Goal: Task Accomplishment & Management: Complete application form

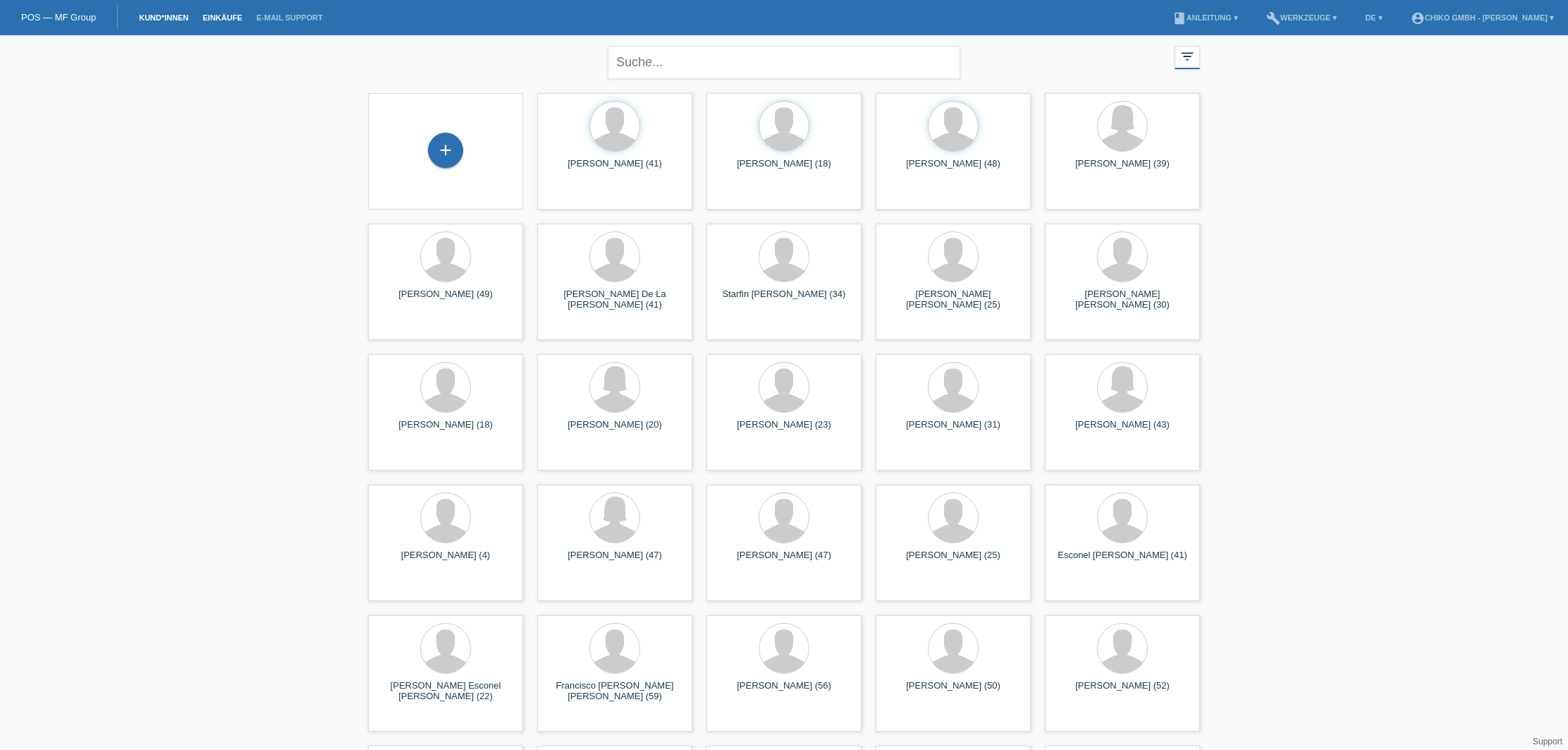
click at [217, 18] on link "Einkäufe" at bounding box center [222, 17] width 53 height 8
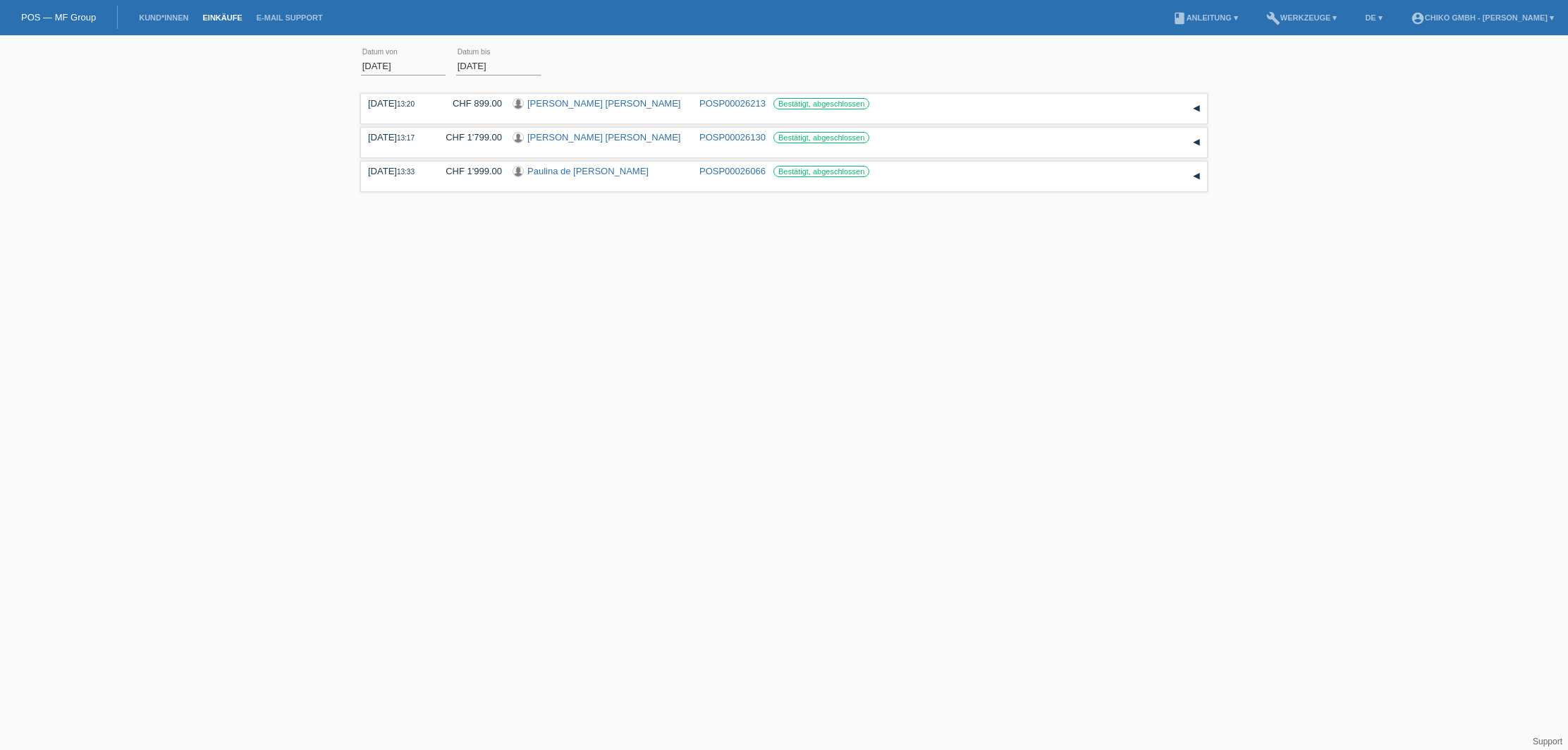
click at [391, 60] on input "01.08.2025" at bounding box center [403, 66] width 85 height 18
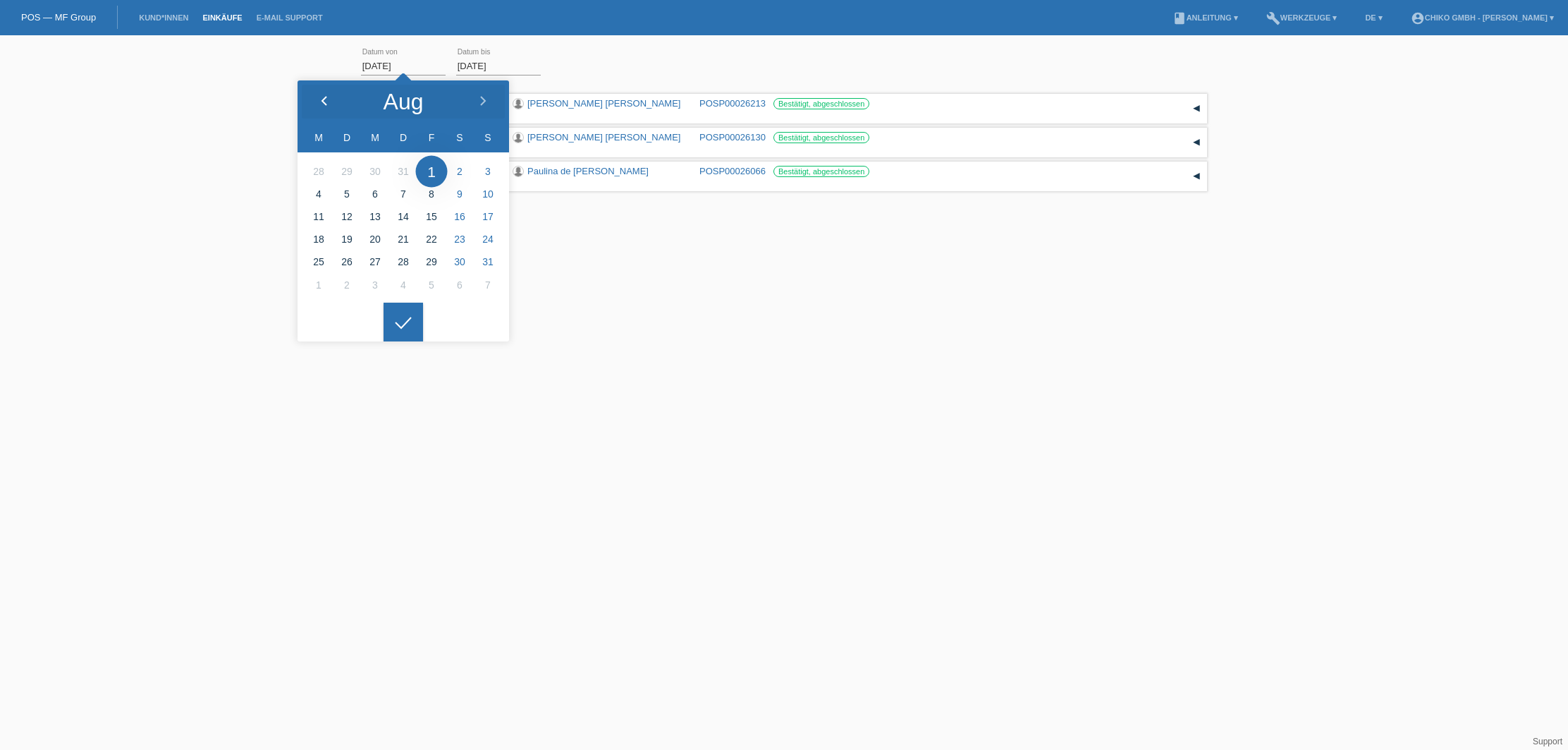
click at [327, 98] on icon at bounding box center [324, 101] width 12 height 12
click at [327, 99] on icon at bounding box center [324, 101] width 12 height 12
type input "01.04.2025"
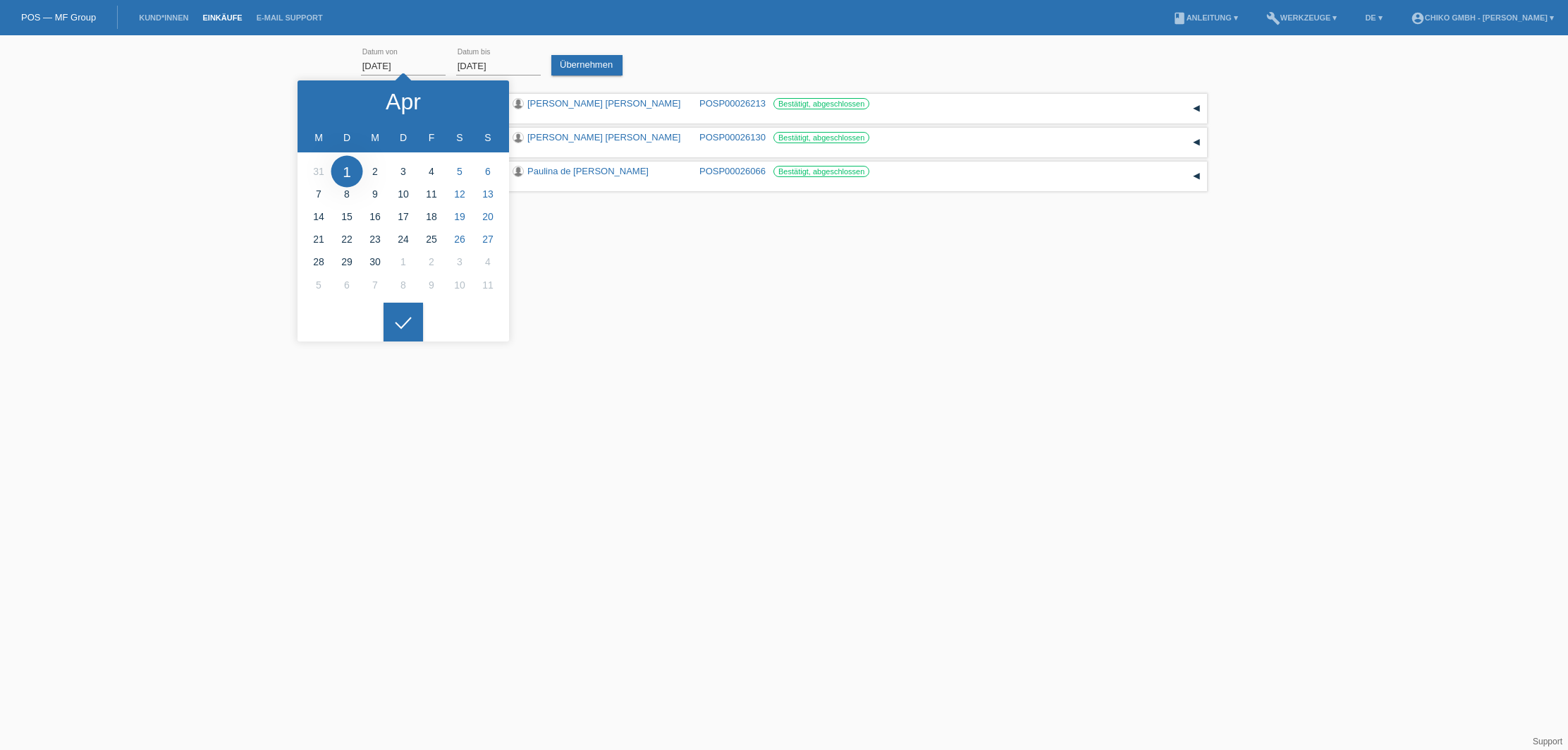
drag, startPoint x: 350, startPoint y: 172, endPoint x: 355, endPoint y: 179, distance: 8.6
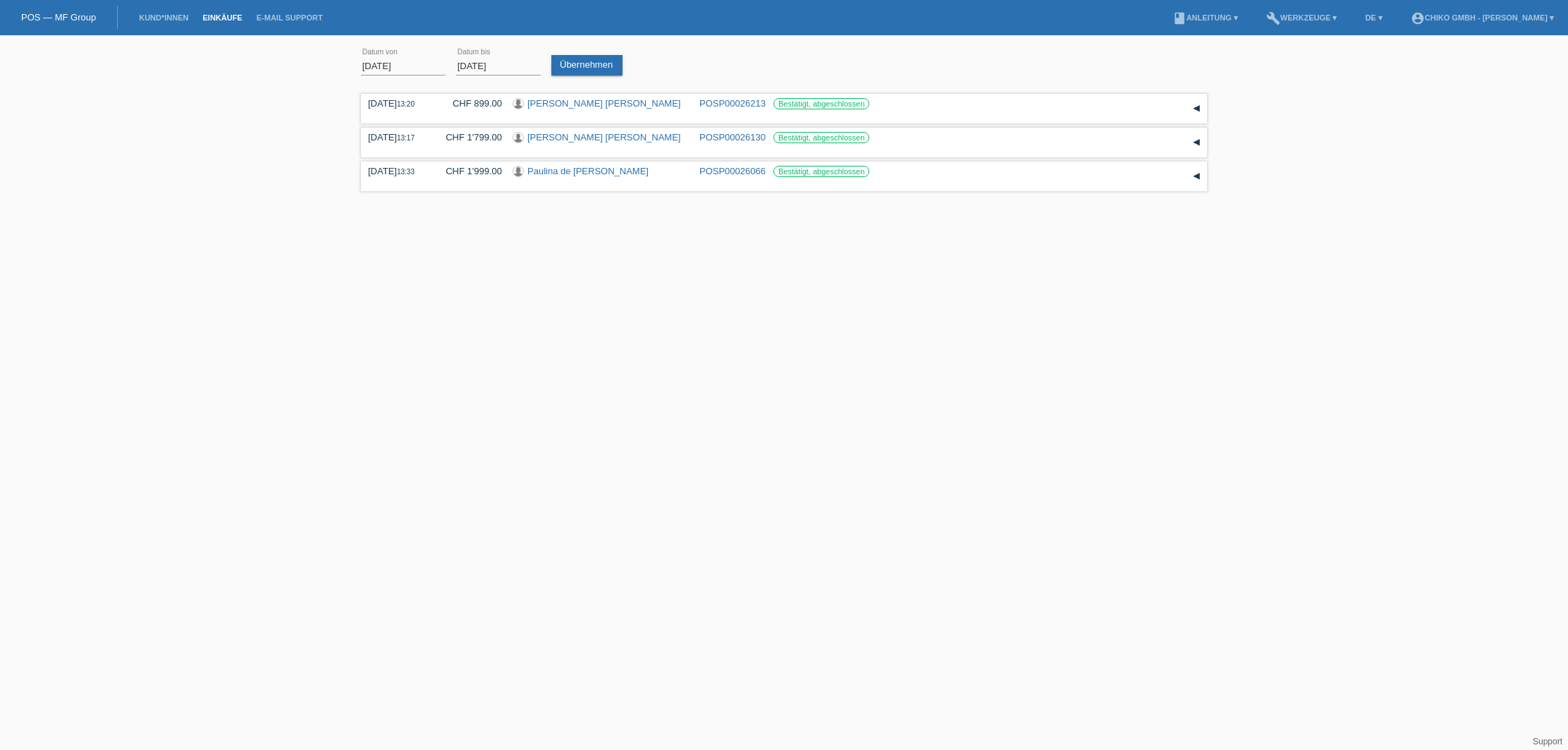
click at [408, 315] on div at bounding box center [403, 311] width 40 height 40
click at [581, 65] on link "Übernehmen" at bounding box center [586, 65] width 71 height 21
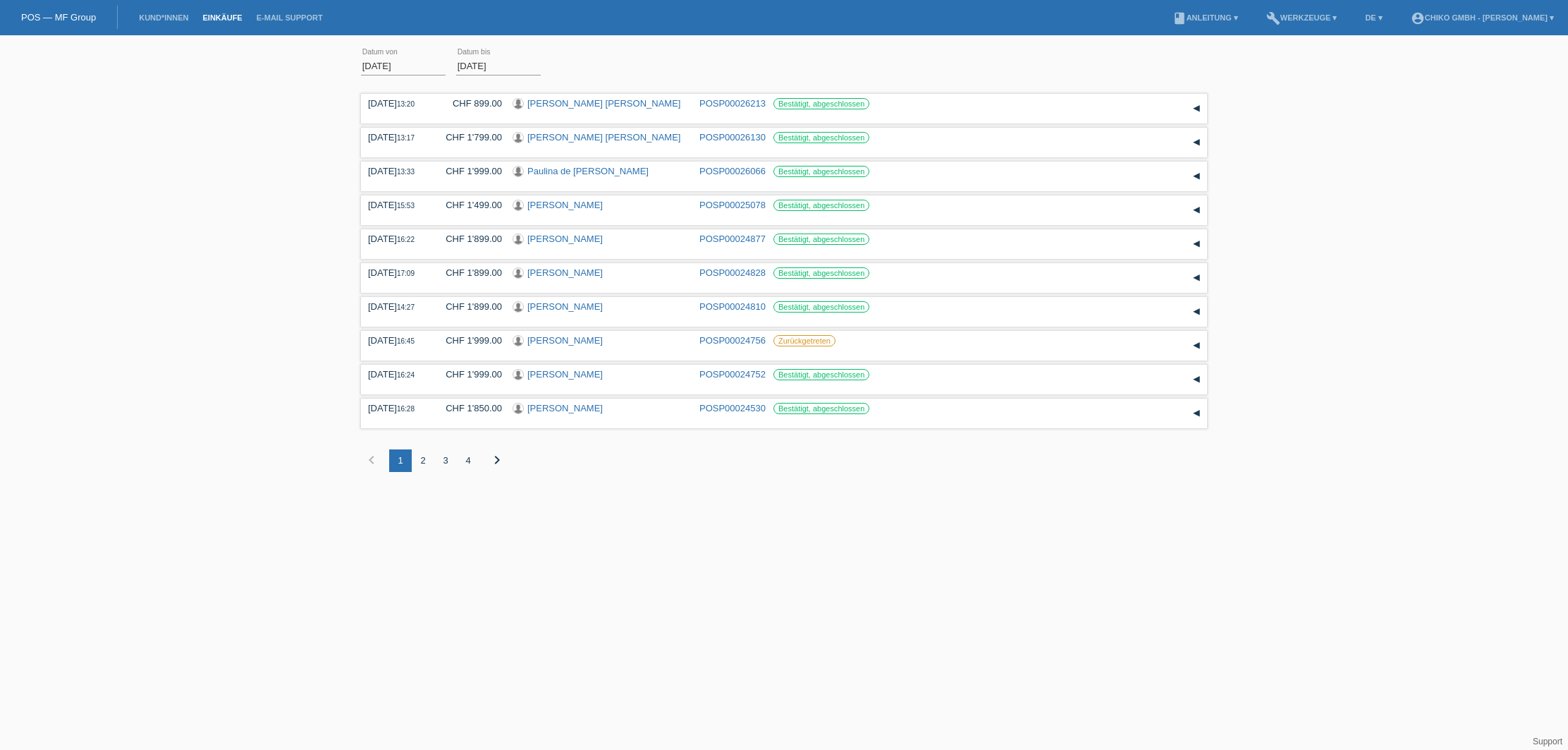
click at [422, 463] on div "2" at bounding box center [422, 460] width 23 height 23
click at [447, 463] on div "3" at bounding box center [445, 460] width 23 height 23
click at [464, 465] on div "4" at bounding box center [468, 460] width 23 height 23
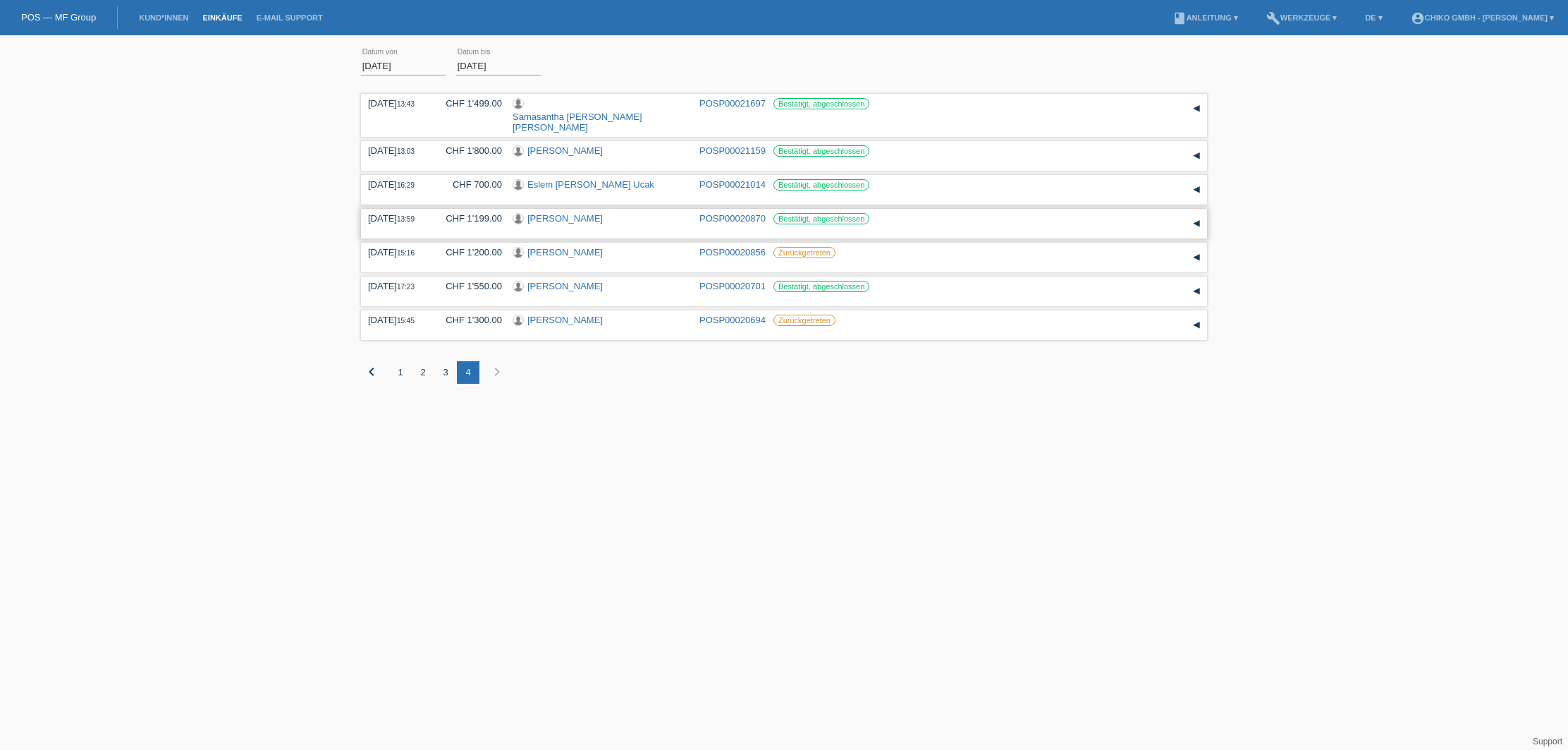
click at [589, 213] on link "[PERSON_NAME]" at bounding box center [566, 218] width 76 height 11
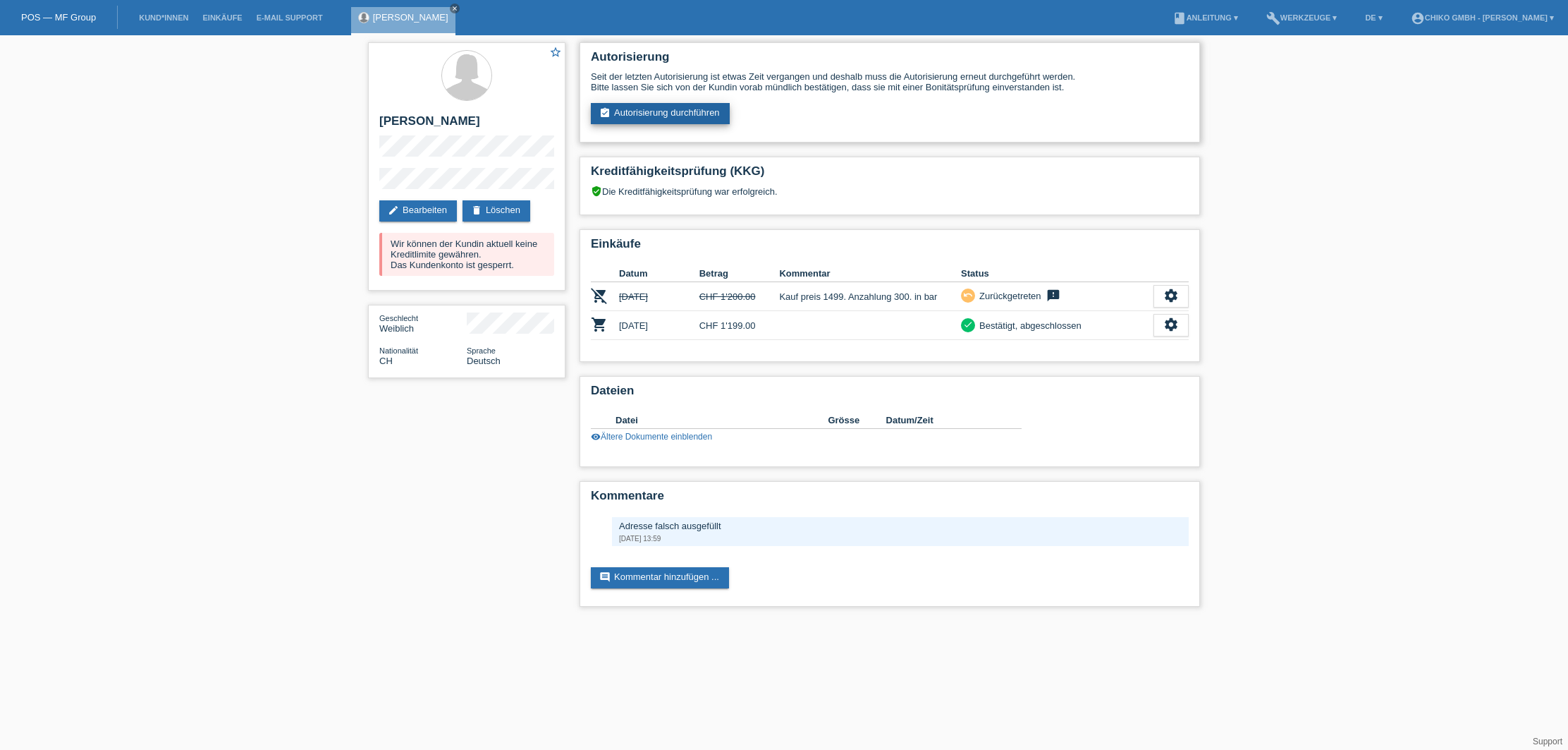
click at [685, 108] on link "assignment_turned_in Autorisierung durchführen" at bounding box center [660, 113] width 139 height 21
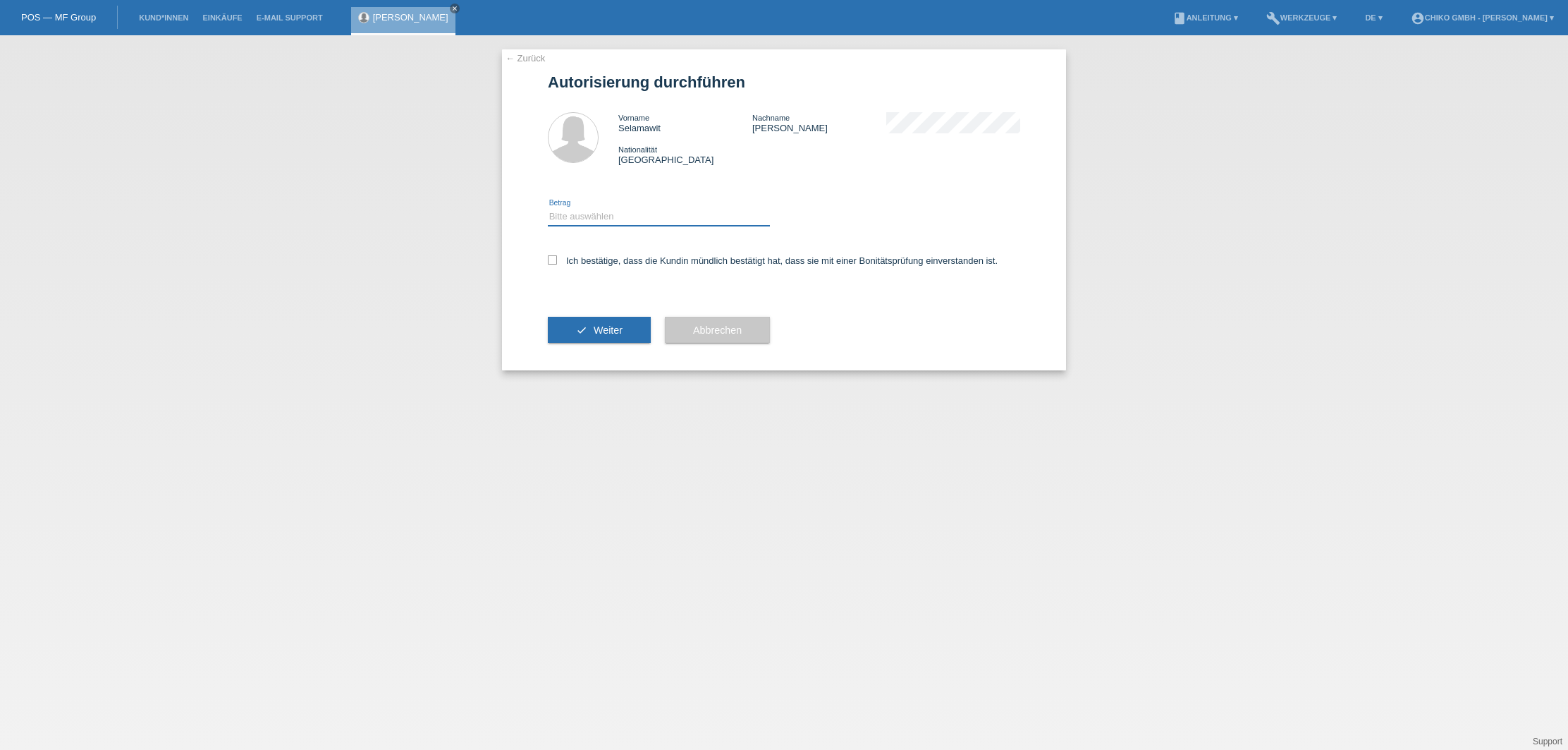
select select "2"
drag, startPoint x: 550, startPoint y: 264, endPoint x: 558, endPoint y: 278, distance: 16.1
click at [549, 264] on icon at bounding box center [552, 260] width 9 height 9
click at [549, 264] on input "Ich bestätige, dass die Kundin mündlich bestätigt hat, dass sie mit einer Bonit…" at bounding box center [552, 260] width 9 height 9
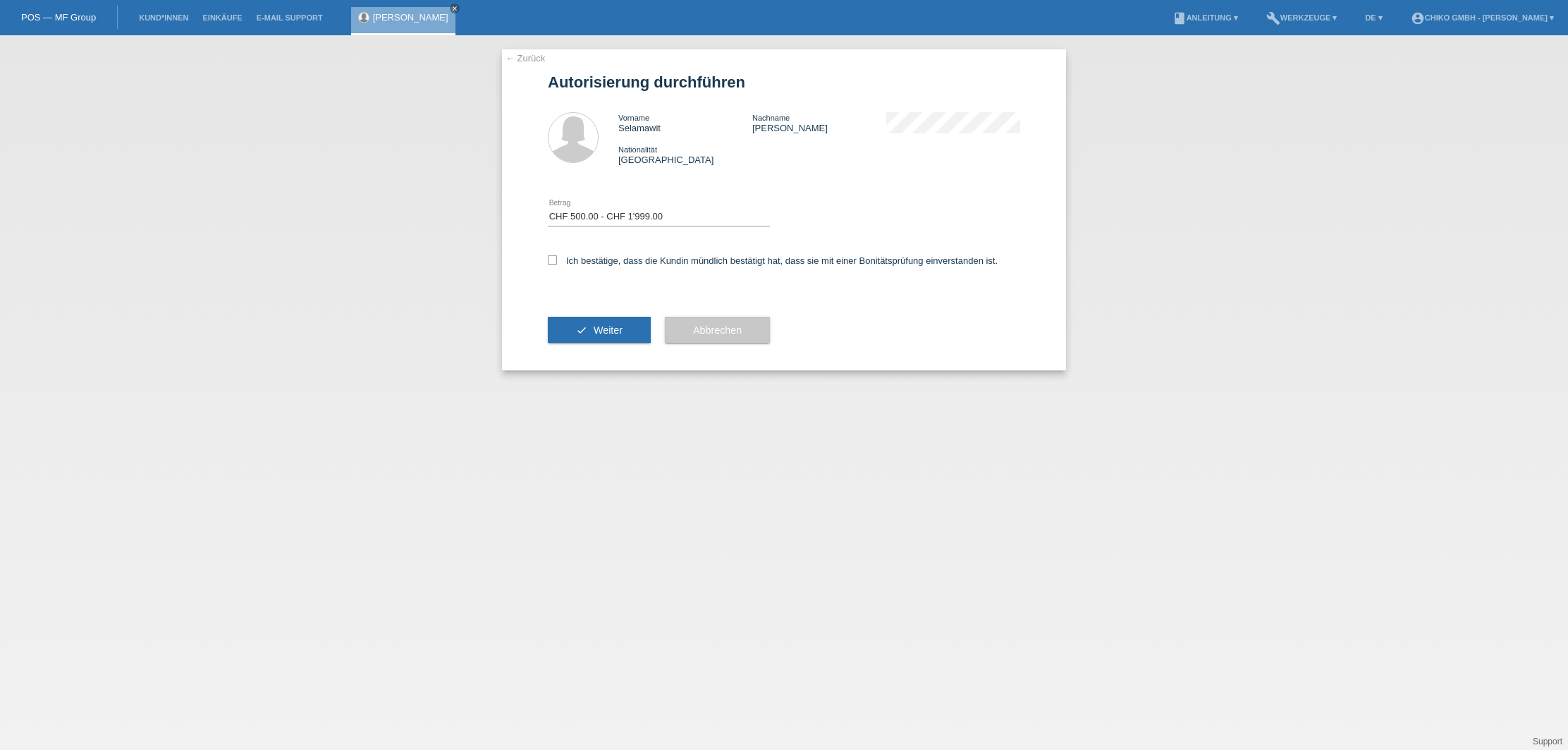
checkbox input "true"
click at [602, 333] on span "Weiter" at bounding box center [608, 330] width 29 height 12
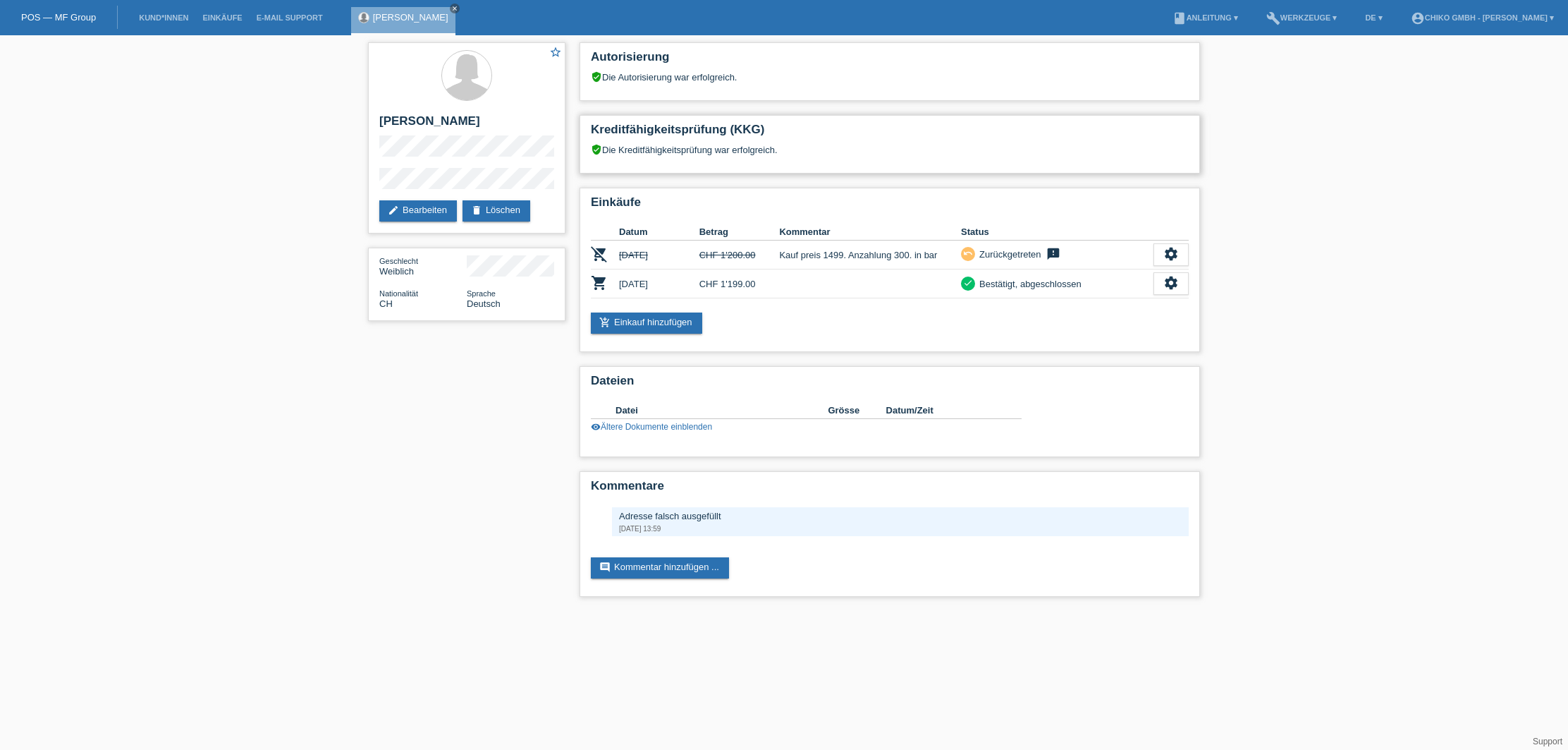
click at [659, 142] on h2 "Kreditfähigkeitsprüfung (KKG)" at bounding box center [890, 133] width 598 height 21
click at [650, 72] on div "verified_user Die Autorisierung war erfolgreich." at bounding box center [890, 77] width 598 height 12
click at [673, 325] on link "add_shopping_cart Einkauf hinzufügen" at bounding box center [646, 322] width 111 height 21
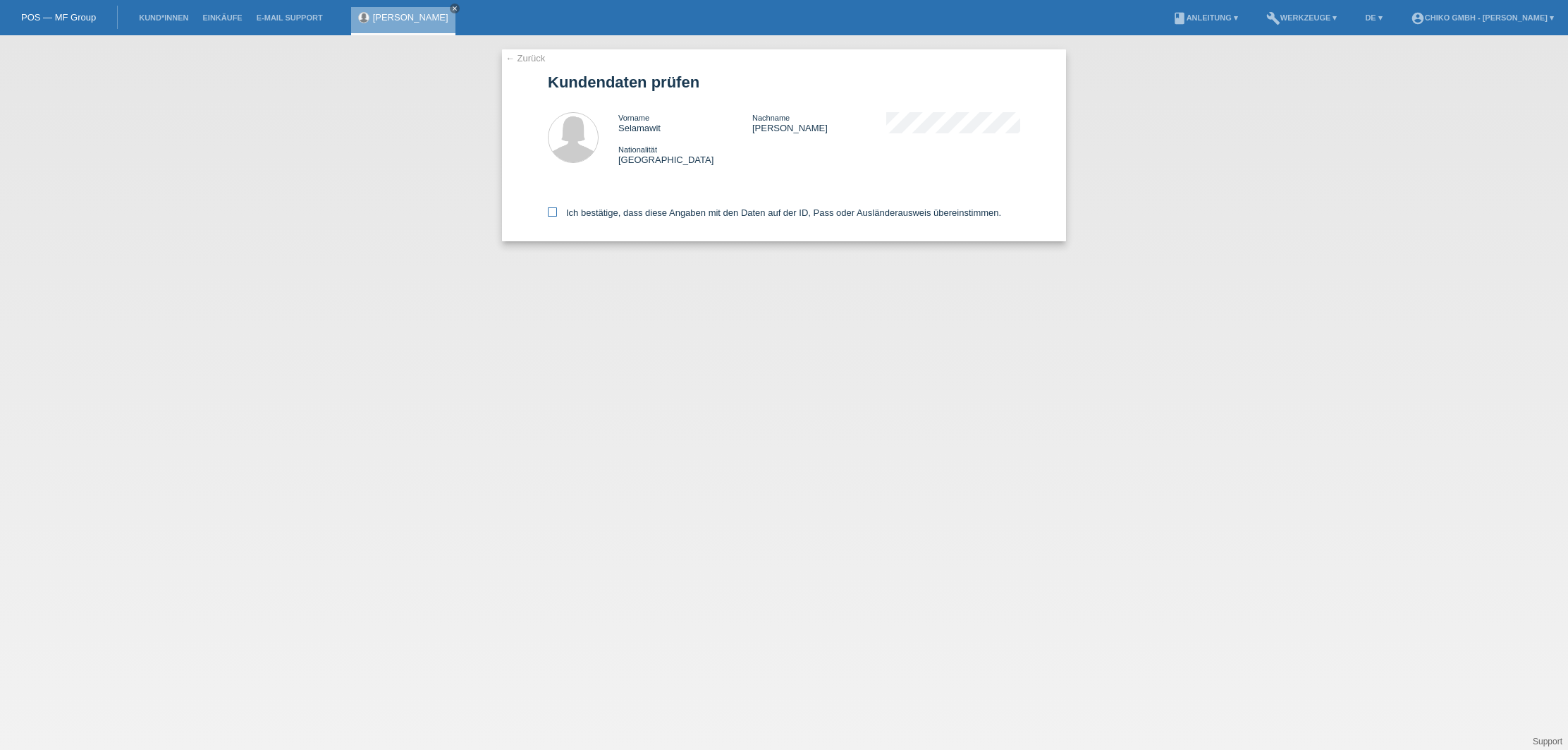
click at [565, 208] on label "Ich bestätige, dass diese Angaben mit den Daten auf der ID, Pass oder Ausländer…" at bounding box center [774, 213] width 454 height 11
click at [557, 208] on input "Ich bestätige, dass diese Angaben mit den Daten auf der ID, Pass oder Ausländer…" at bounding box center [552, 212] width 9 height 9
checkbox input "true"
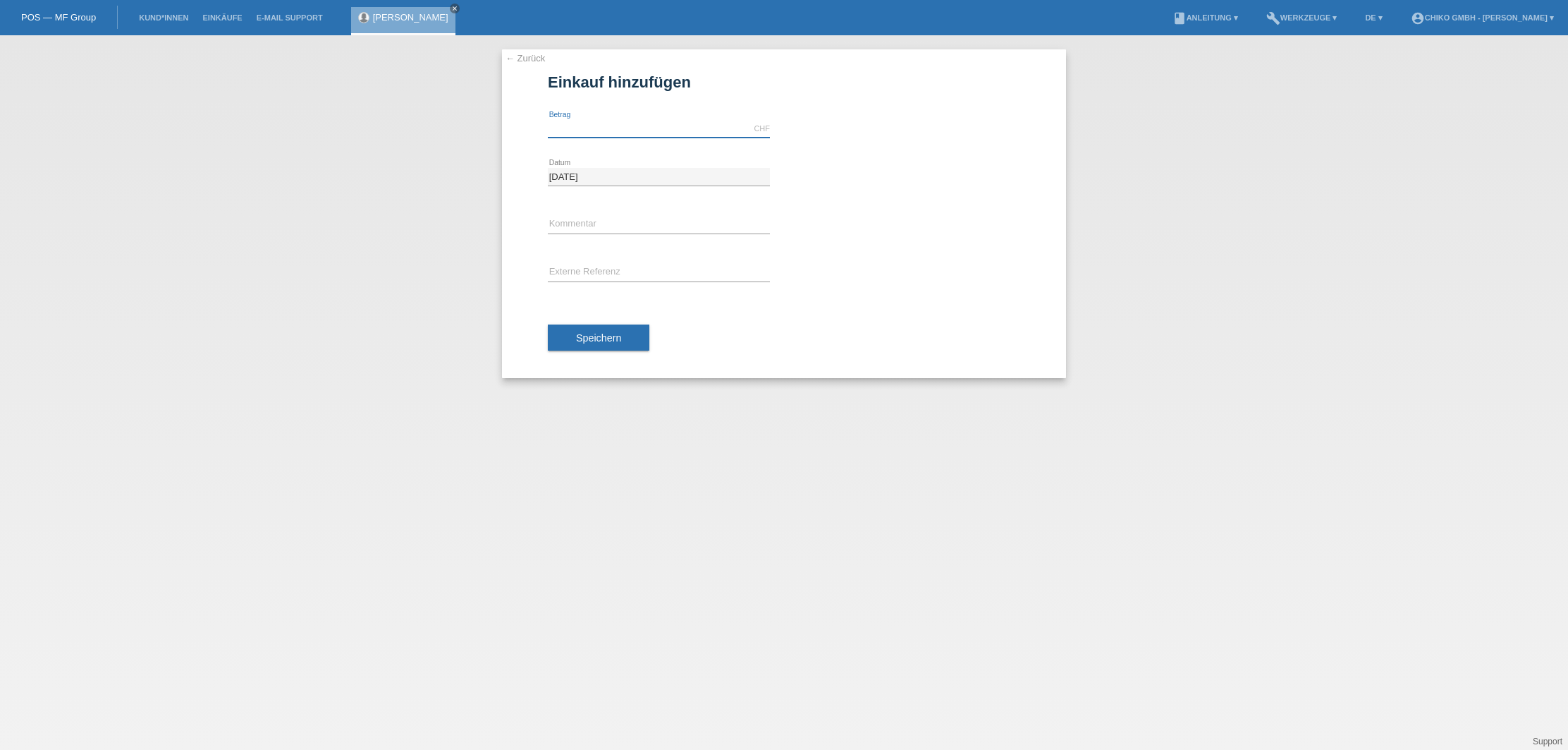
click at [635, 126] on input "text" at bounding box center [659, 129] width 222 height 18
type input "700.00"
drag, startPoint x: 909, startPoint y: 332, endPoint x: 781, endPoint y: 328, distance: 128.1
click at [908, 329] on div "Speichern" at bounding box center [784, 338] width 473 height 82
click at [618, 336] on span "Speichern" at bounding box center [599, 338] width 45 height 12
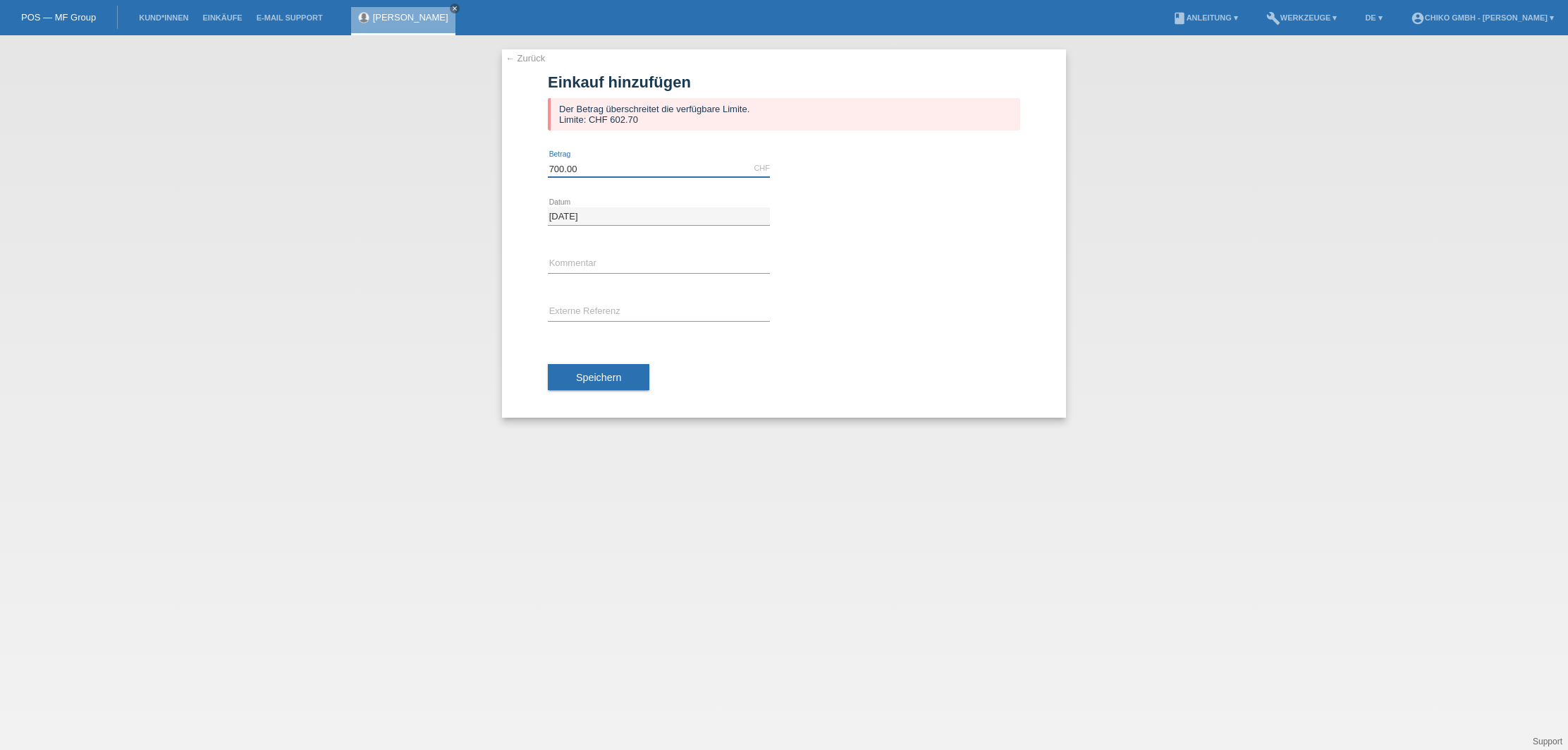
drag, startPoint x: 583, startPoint y: 169, endPoint x: 512, endPoint y: 163, distance: 71.3
click at [512, 163] on div "← Zurück Einkauf hinzufügen Der Betrag überschreitet die verfügbare Limite. Lim…" at bounding box center [784, 234] width 564 height 368
type input "600.00"
click at [933, 258] on div "error Kommentar" at bounding box center [784, 264] width 473 height 48
drag, startPoint x: 946, startPoint y: 296, endPoint x: 810, endPoint y: 326, distance: 139.3
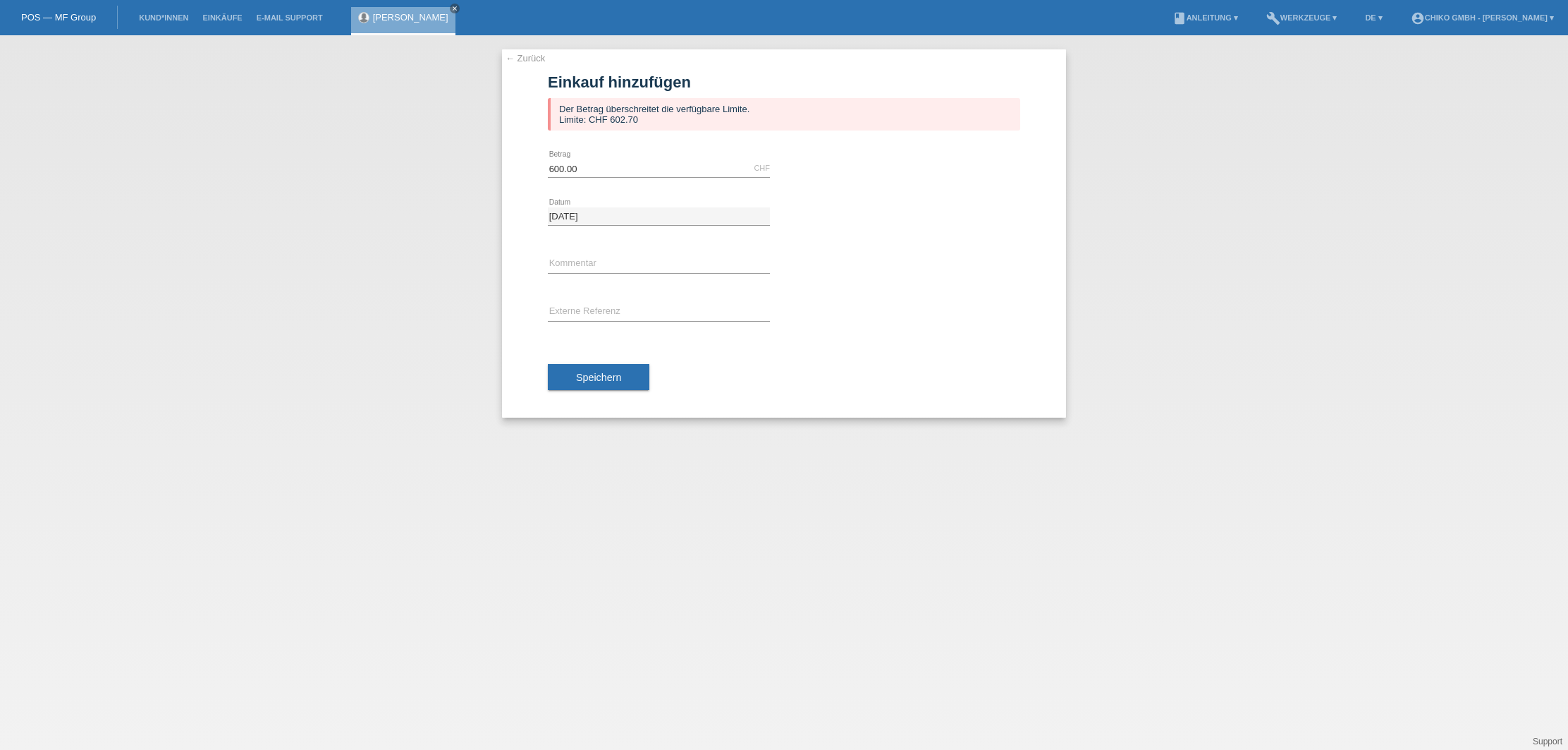
click at [945, 296] on div at bounding box center [909, 294] width 222 height 11
click at [612, 373] on span "Speichern" at bounding box center [599, 377] width 45 height 12
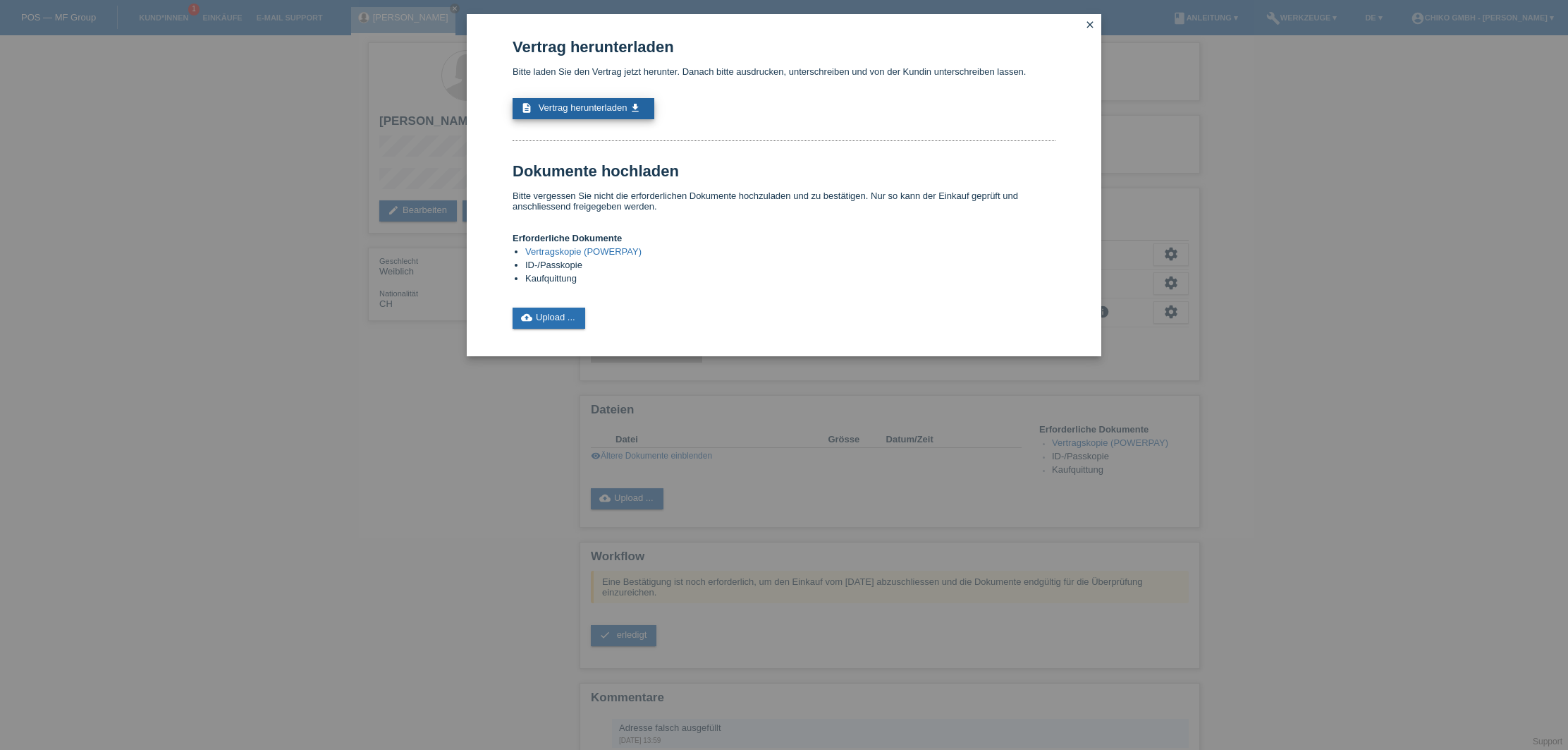
click at [587, 110] on span "Vertrag herunterladen" at bounding box center [583, 107] width 88 height 11
click at [1341, 355] on div "Vertrag herunterladen Bitte laden Sie den Vertrag jetzt herunter. Danach bitte …" at bounding box center [784, 375] width 1568 height 750
drag, startPoint x: 331, startPoint y: 437, endPoint x: 480, endPoint y: 339, distance: 178.3
click at [341, 421] on div "Vertrag herunterladen Bitte laden Sie den Vertrag jetzt herunter. Danach bitte …" at bounding box center [784, 375] width 1568 height 750
click at [1088, 24] on icon "close" at bounding box center [1090, 24] width 12 height 12
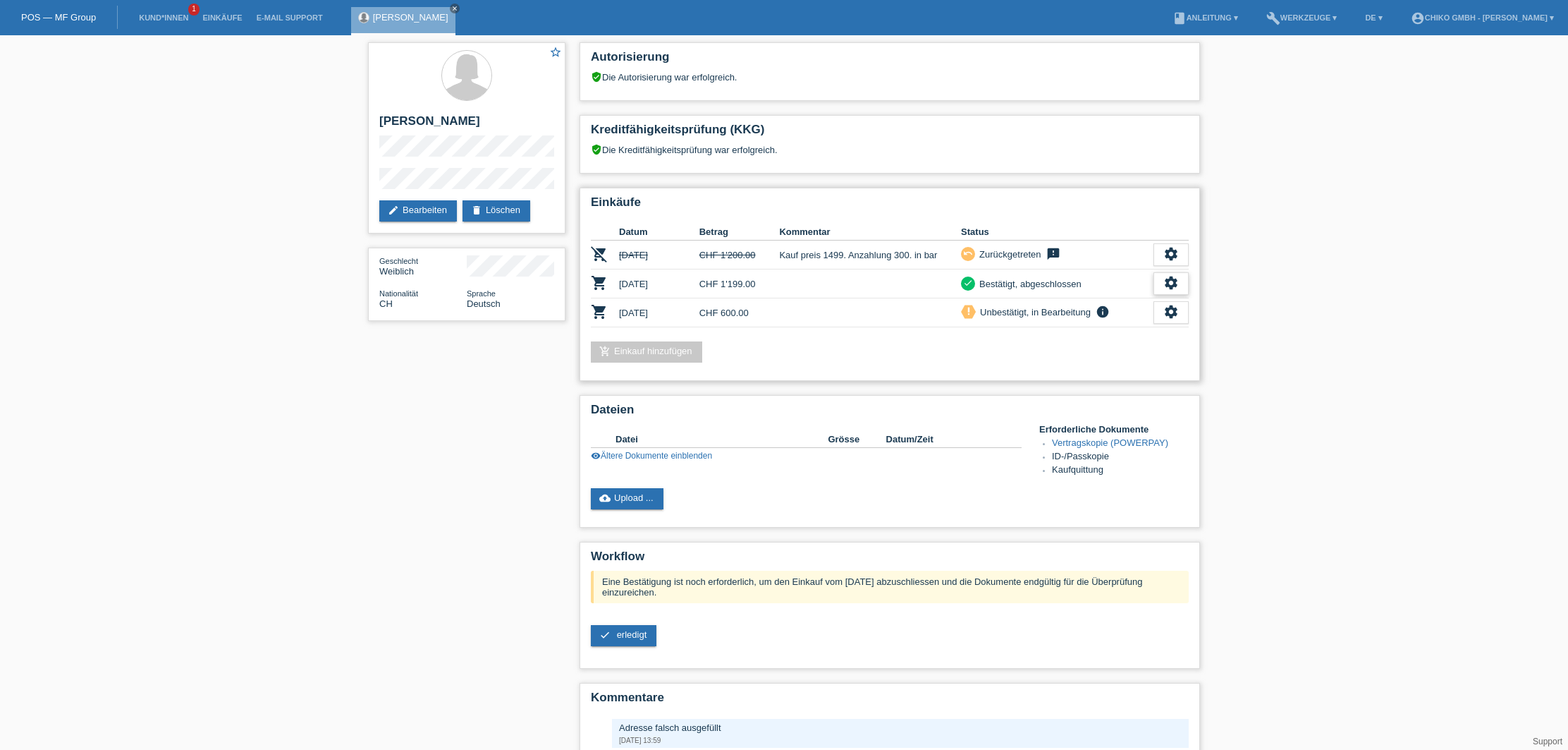
click at [1172, 282] on icon "settings" at bounding box center [1171, 282] width 15 height 15
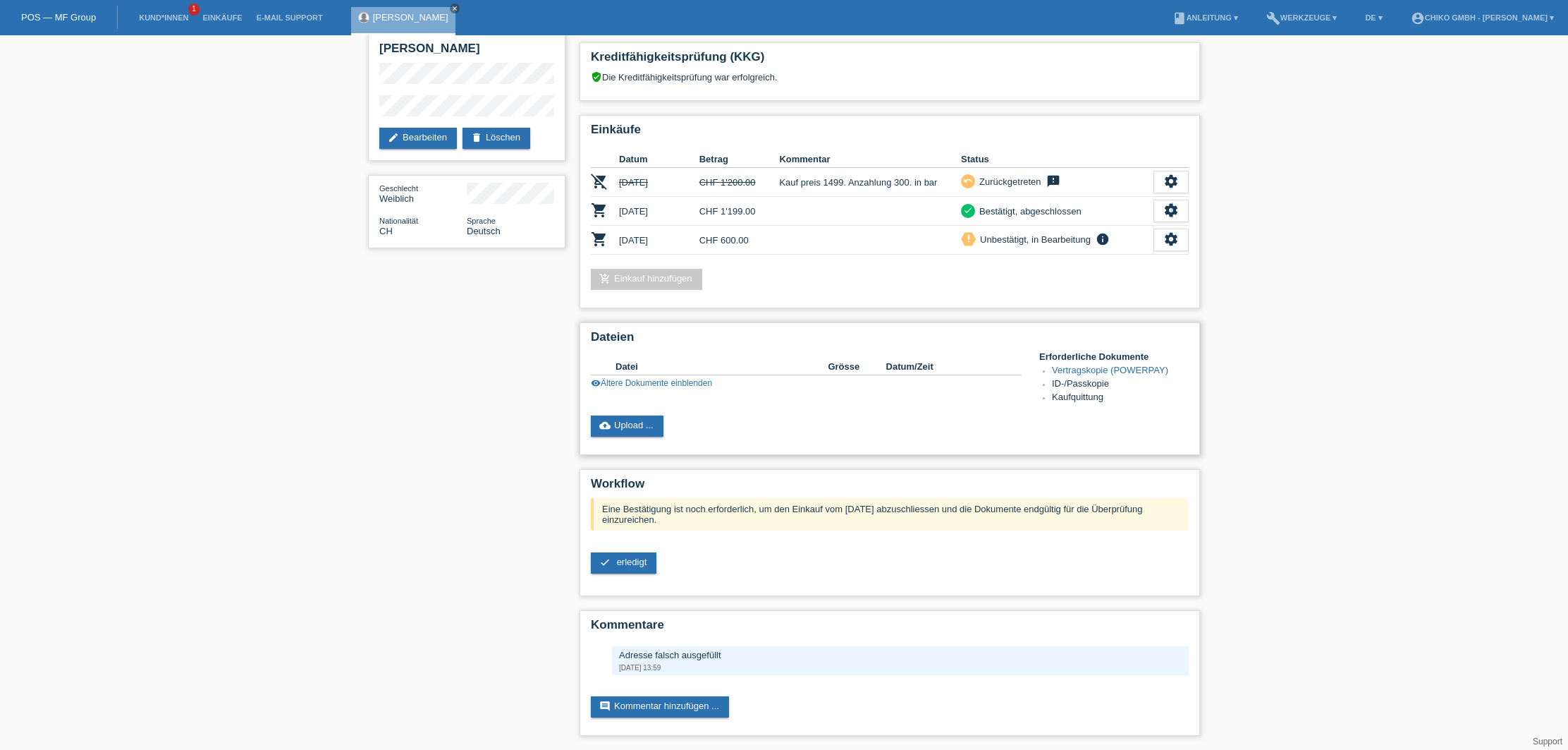
scroll to position [75, 0]
drag, startPoint x: 734, startPoint y: 211, endPoint x: 696, endPoint y: 208, distance: 38.1
click at [734, 211] on td "CHF 1'199.00" at bounding box center [739, 211] width 80 height 29
click at [603, 211] on icon "shopping_cart" at bounding box center [599, 210] width 17 height 17
click at [598, 207] on icon "shopping_cart" at bounding box center [599, 210] width 17 height 17
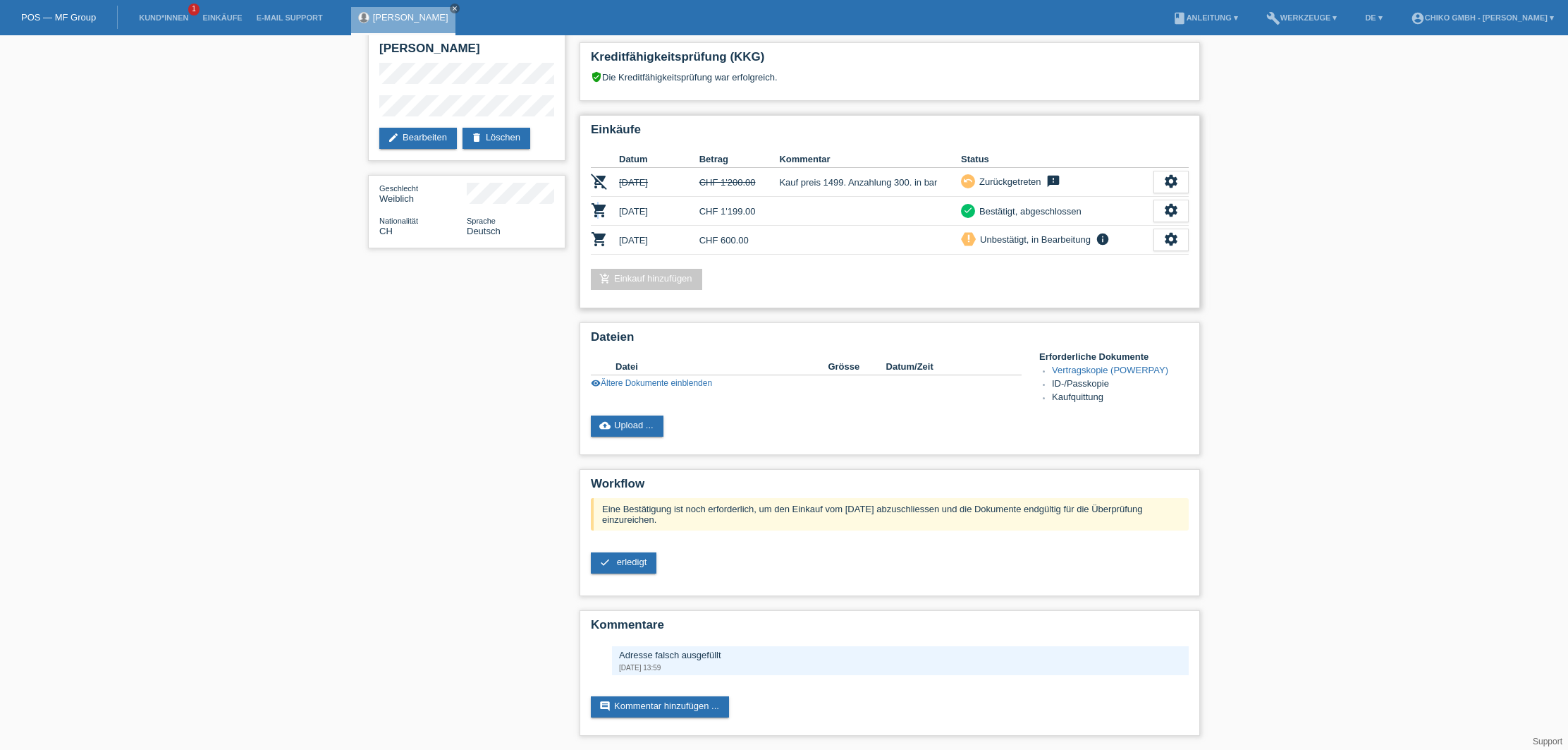
click at [598, 207] on icon "shopping_cart" at bounding box center [599, 210] width 17 height 17
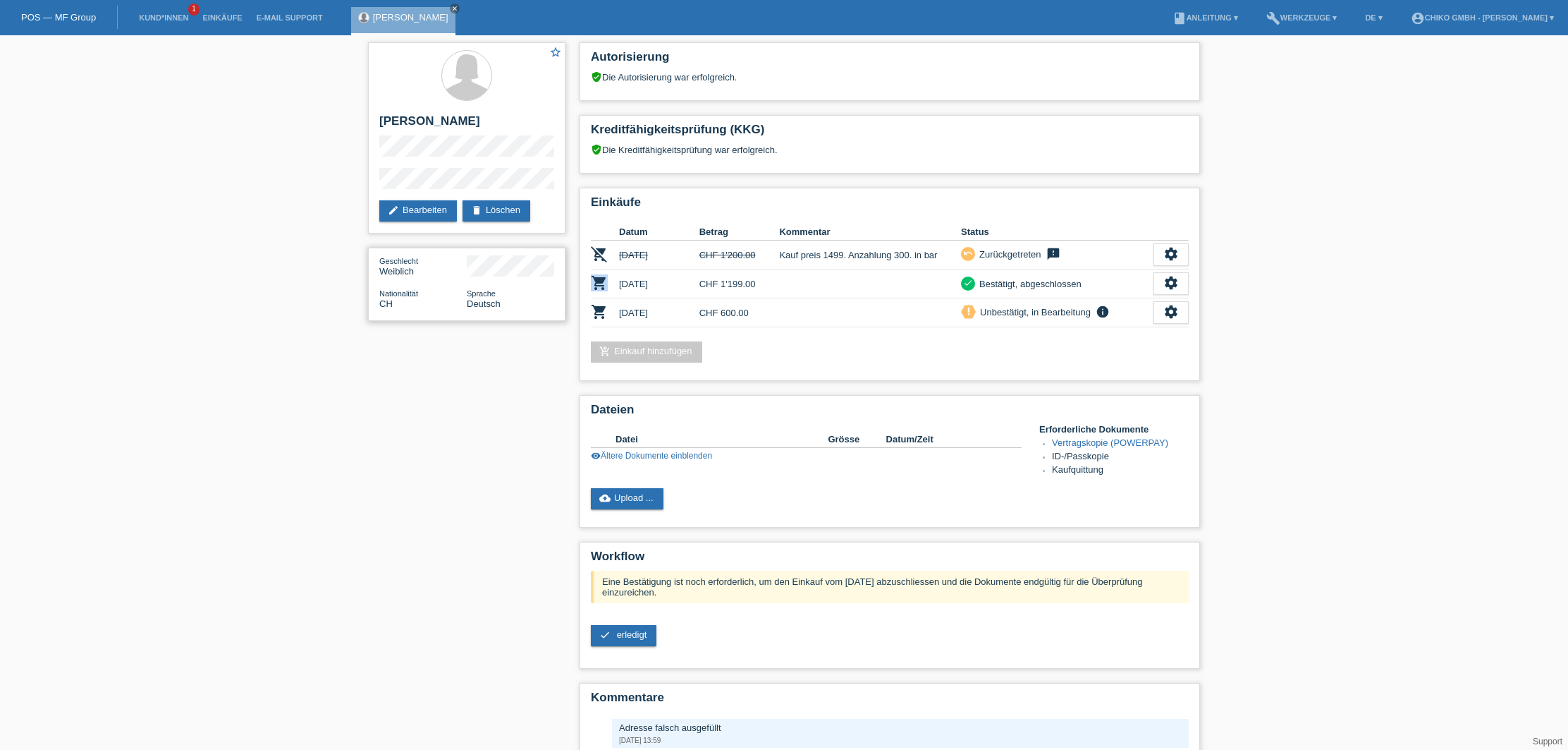
scroll to position [0, 0]
click at [791, 286] on td at bounding box center [871, 284] width 182 height 29
